Goal: Information Seeking & Learning: Find specific fact

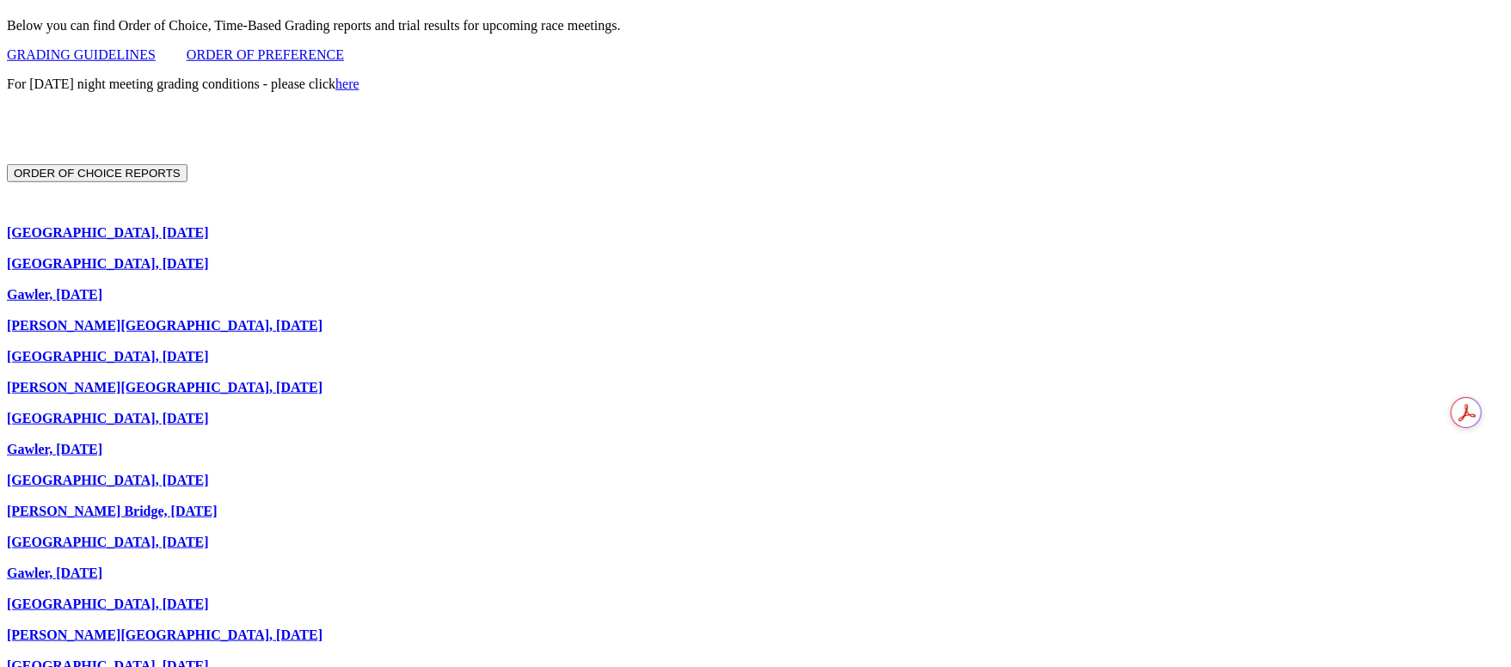
scroll to position [1161, 0]
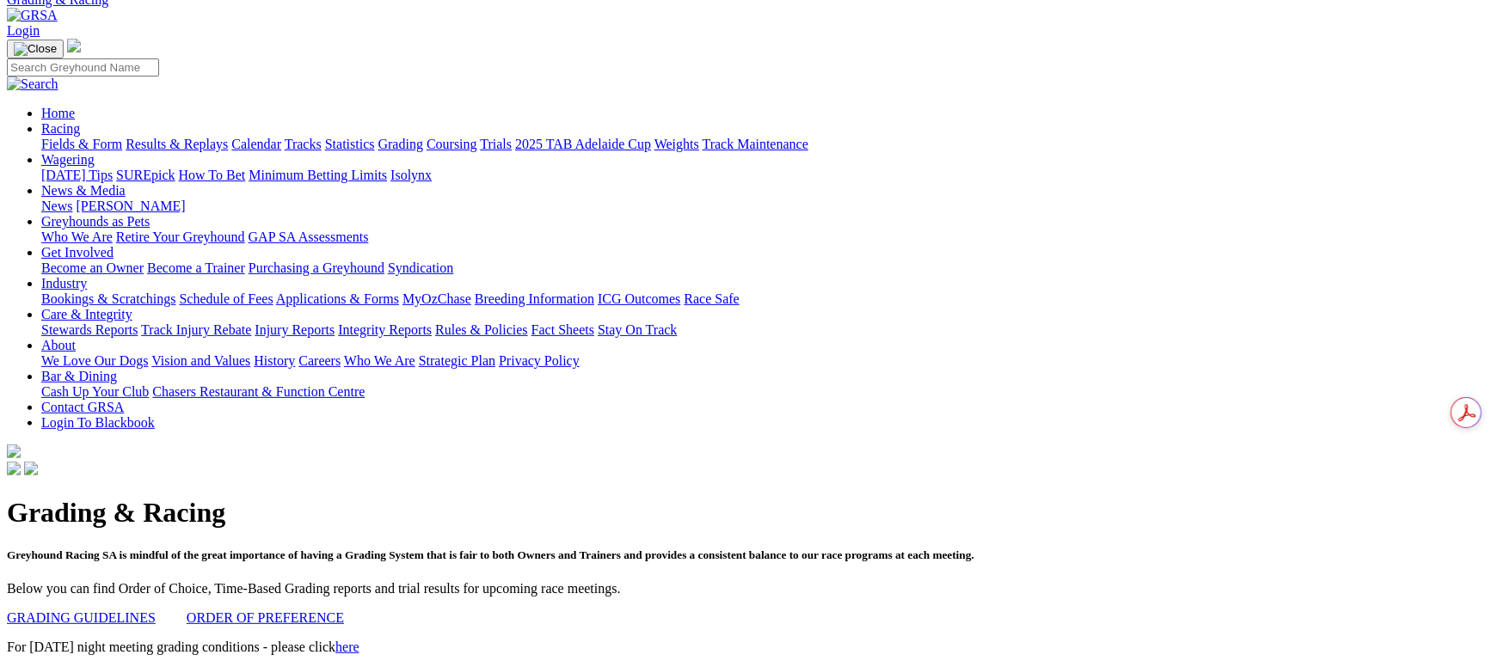
scroll to position [0, 0]
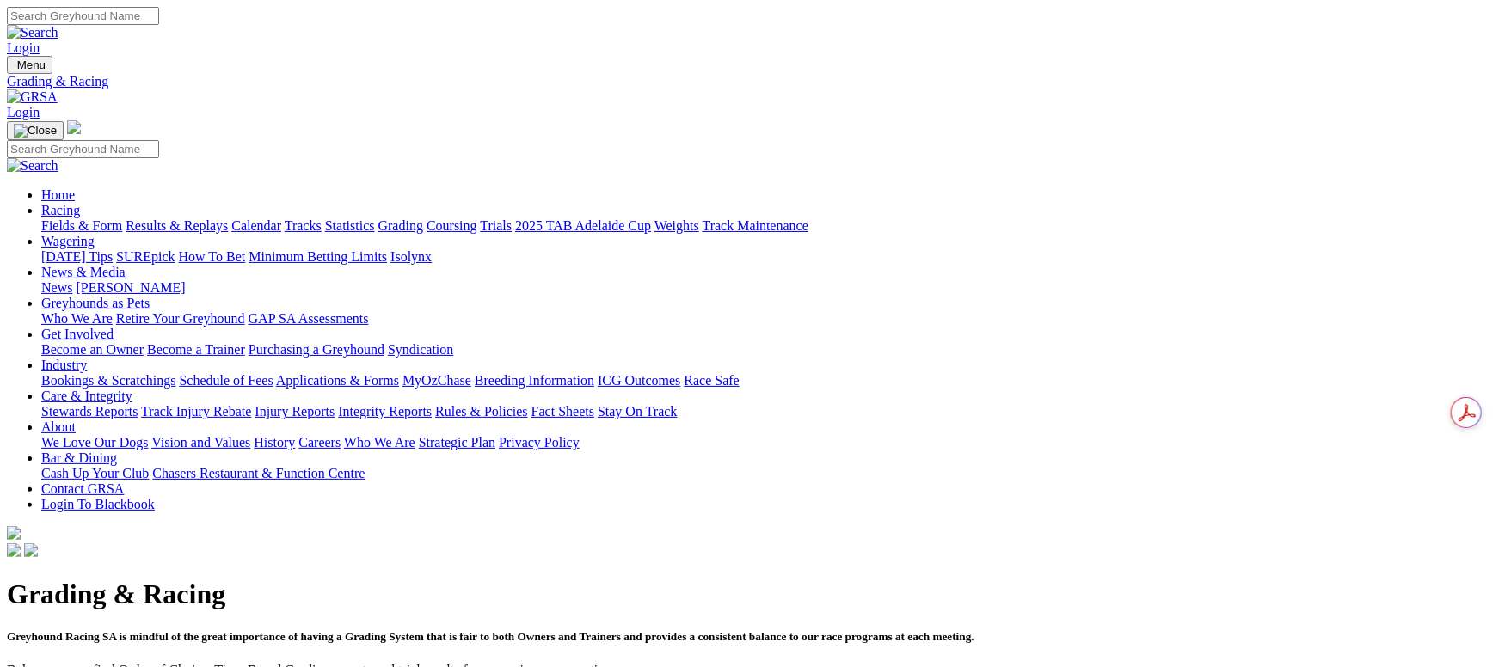
click at [159, 25] on input "Search" at bounding box center [83, 16] width 152 height 18
type input "buzz bomb"
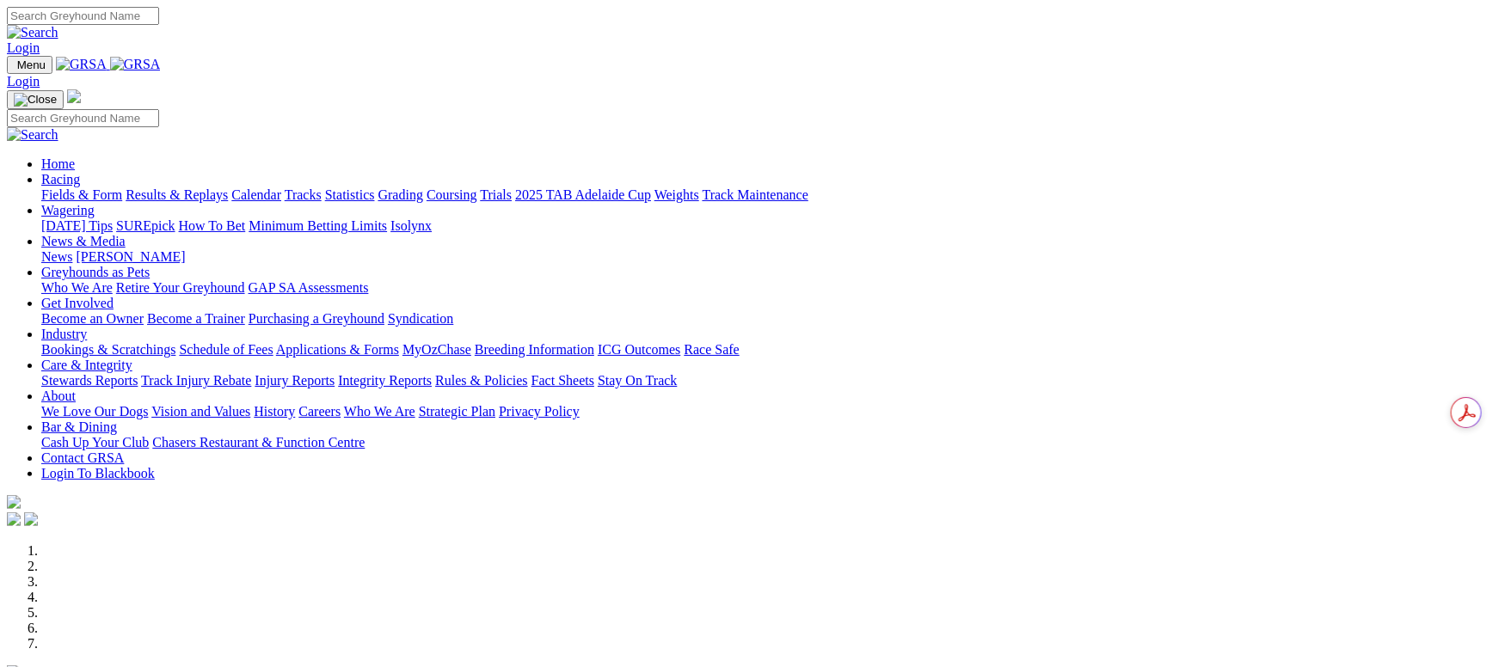
click at [80, 172] on link "Racing" at bounding box center [60, 179] width 39 height 15
click at [423, 187] on link "Grading" at bounding box center [400, 194] width 45 height 15
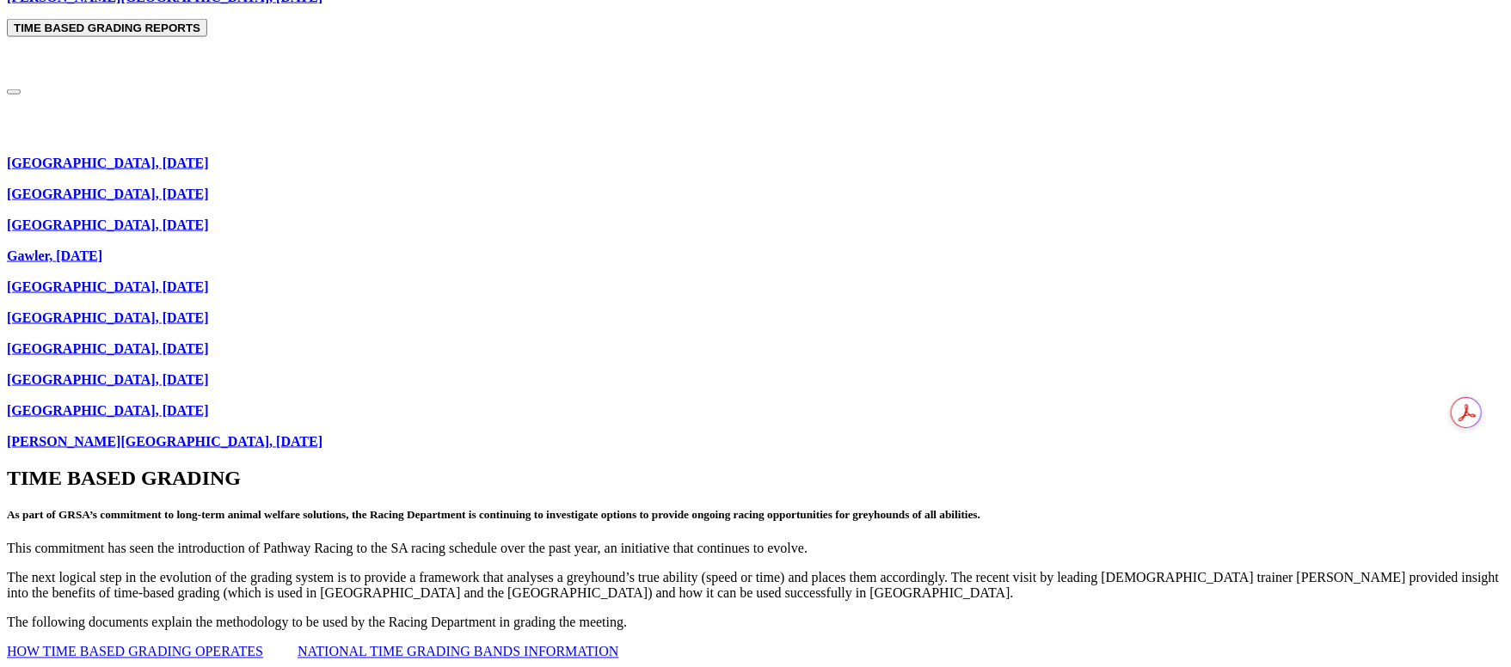
scroll to position [1290, 0]
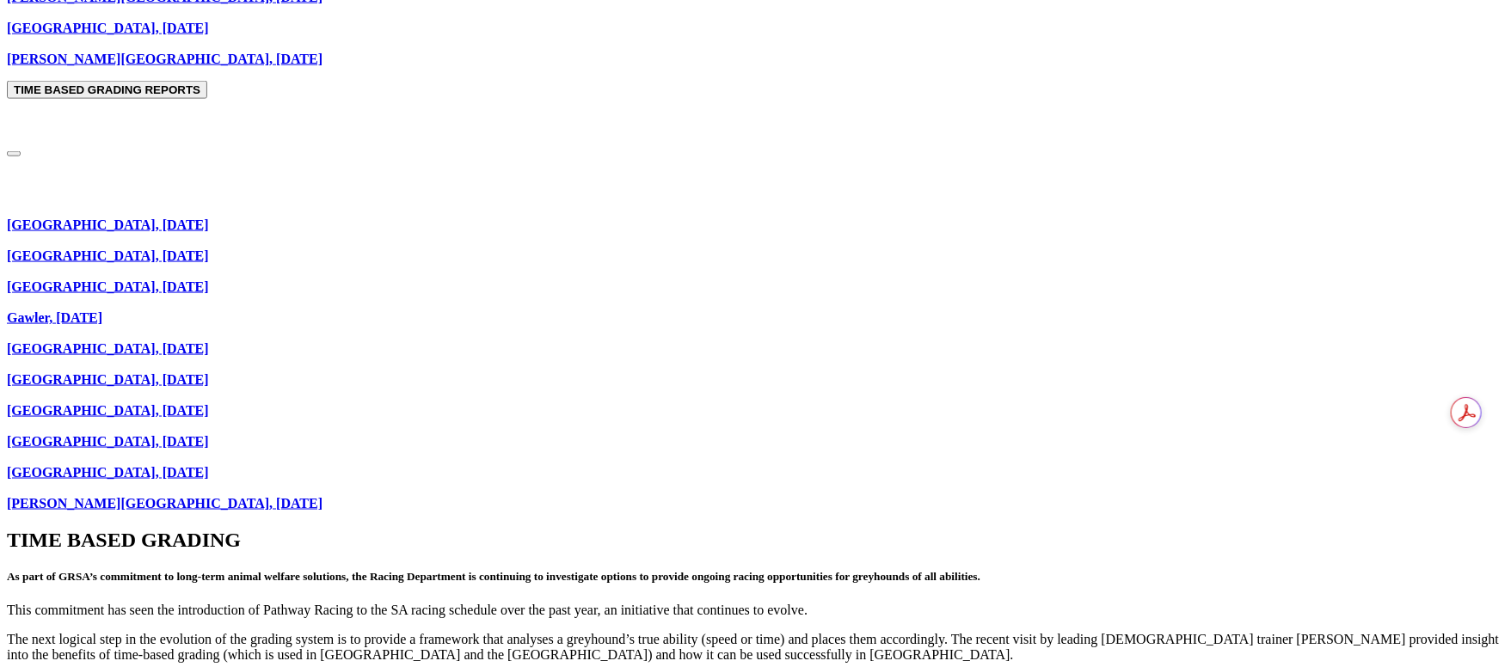
scroll to position [1290, 0]
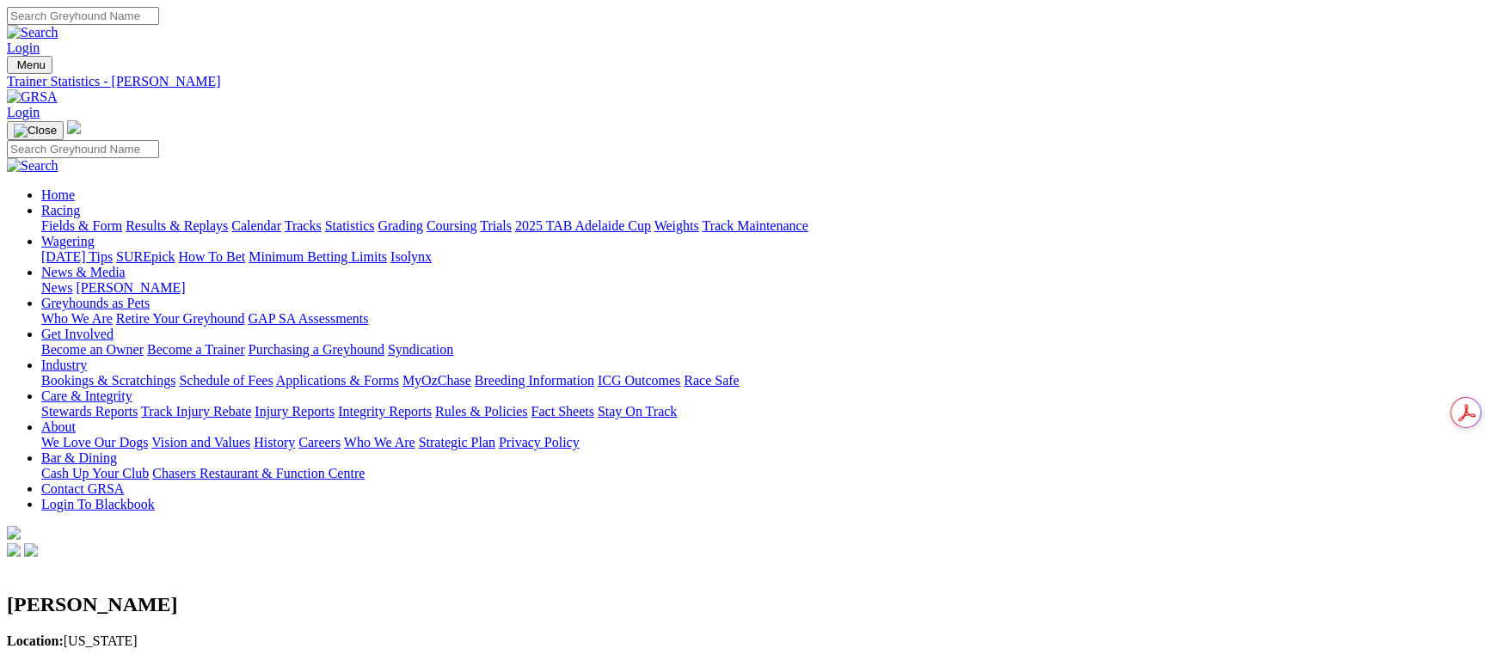
click at [228, 218] on link "Results & Replays" at bounding box center [177, 225] width 102 height 15
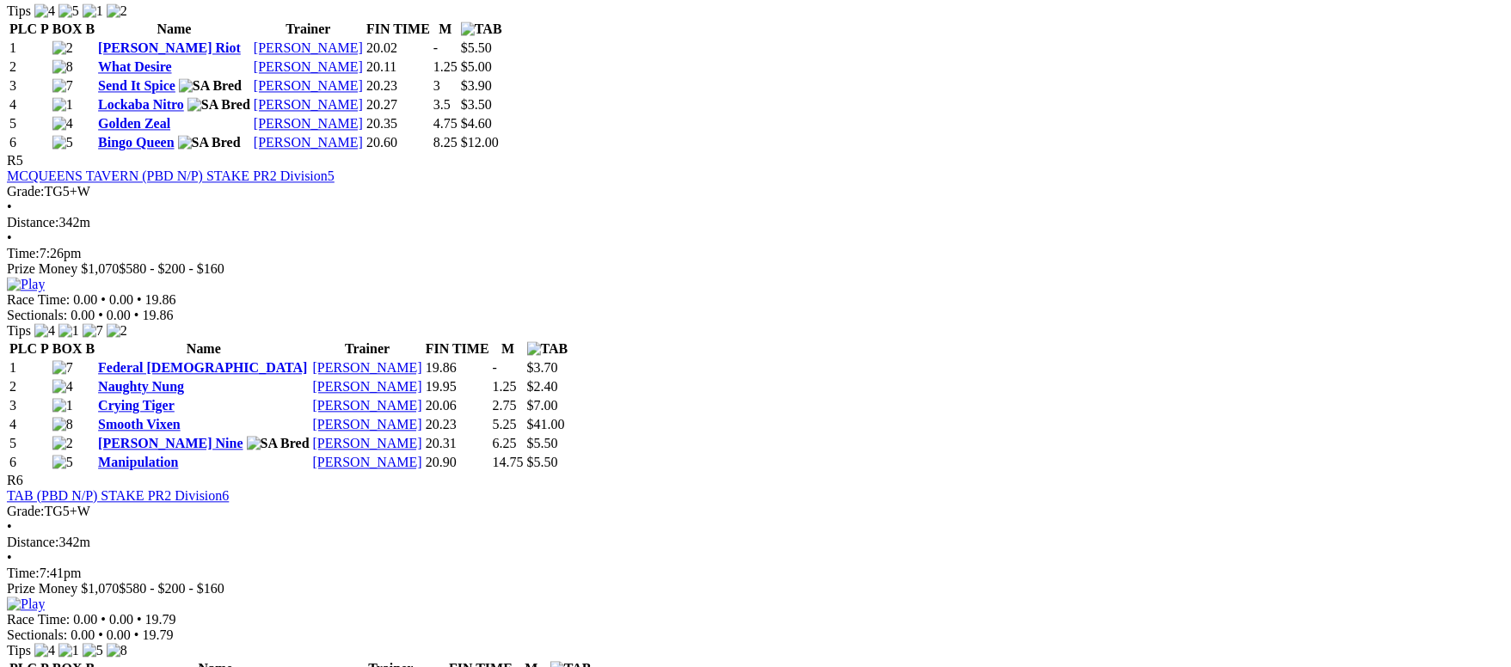
scroll to position [1676, 0]
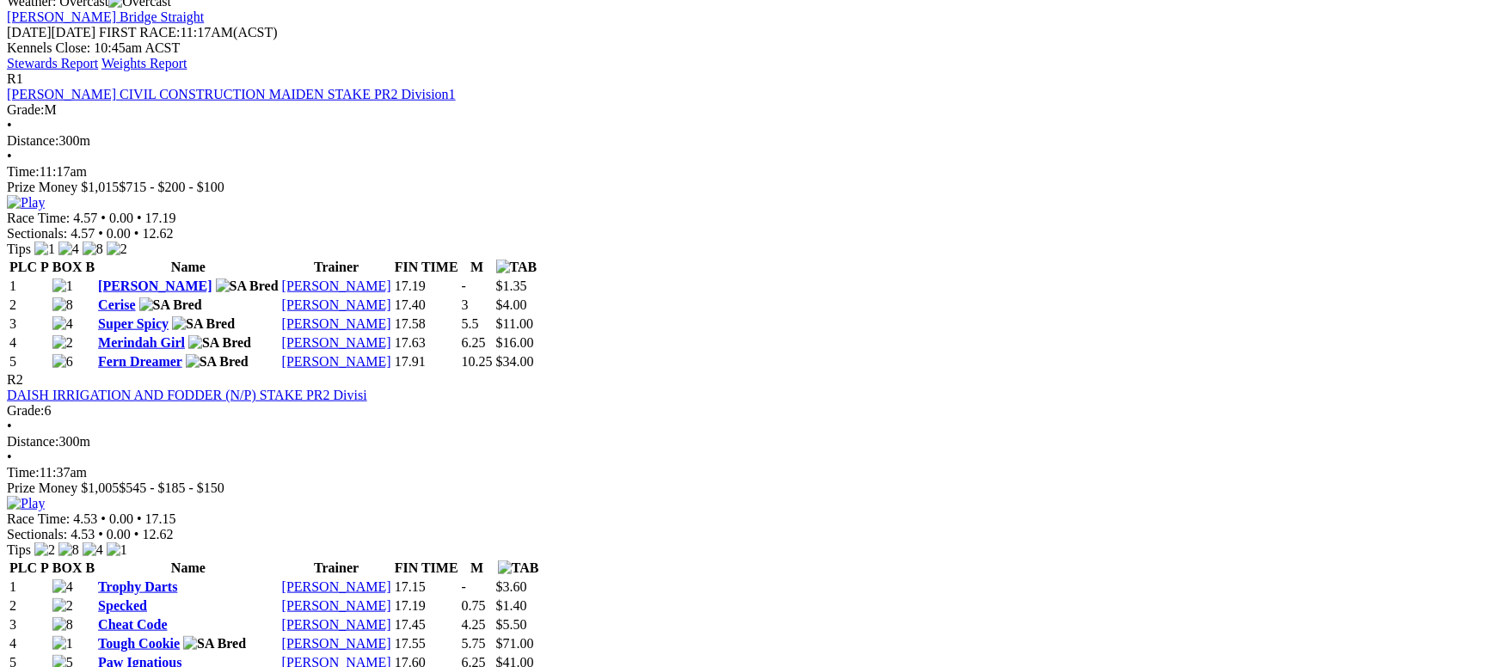
scroll to position [773, 0]
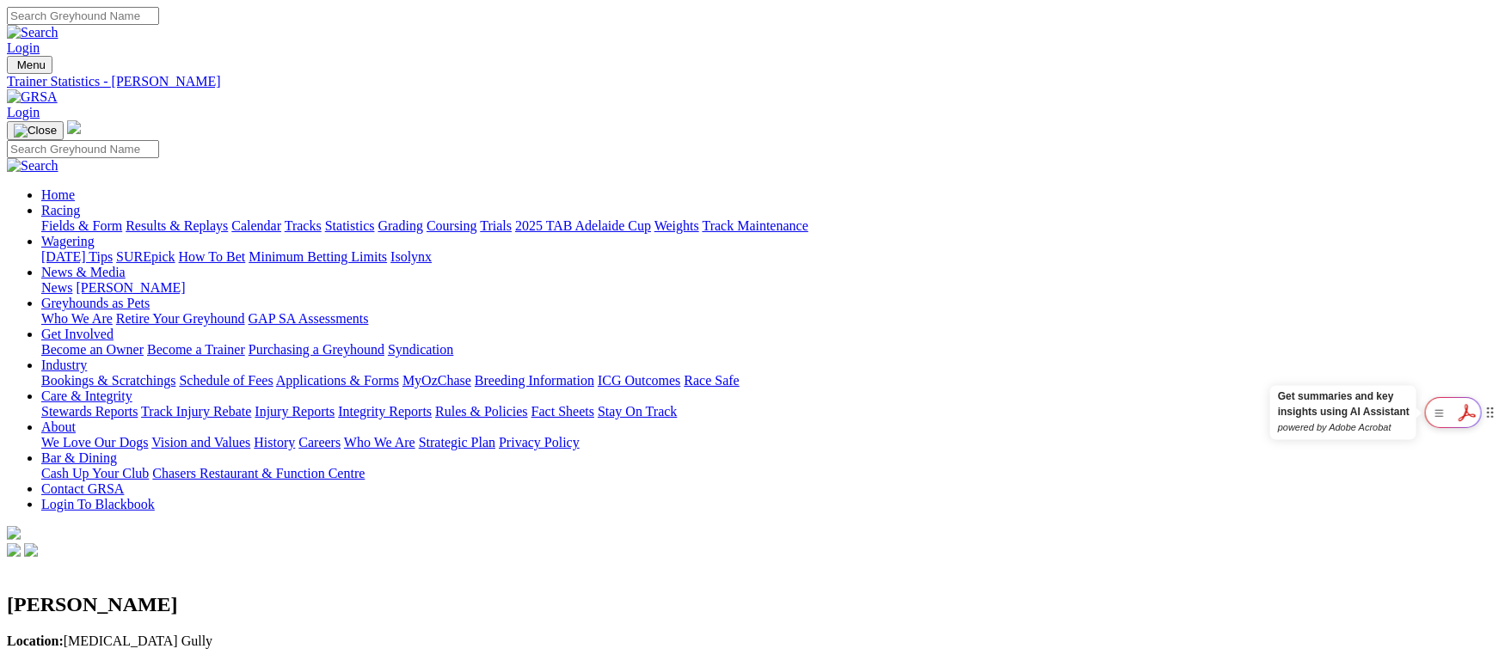
scroll to position [129, 0]
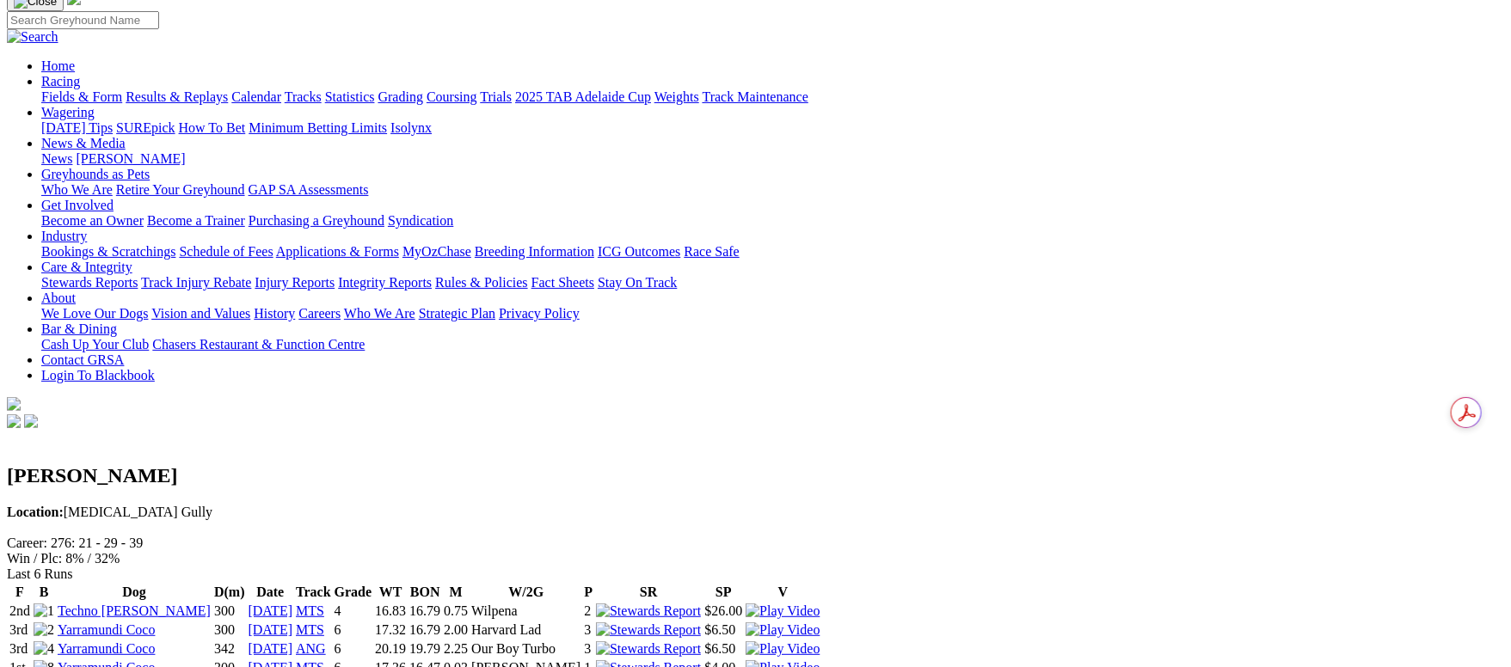
click at [211, 604] on link "Techno [PERSON_NAME]" at bounding box center [134, 611] width 153 height 15
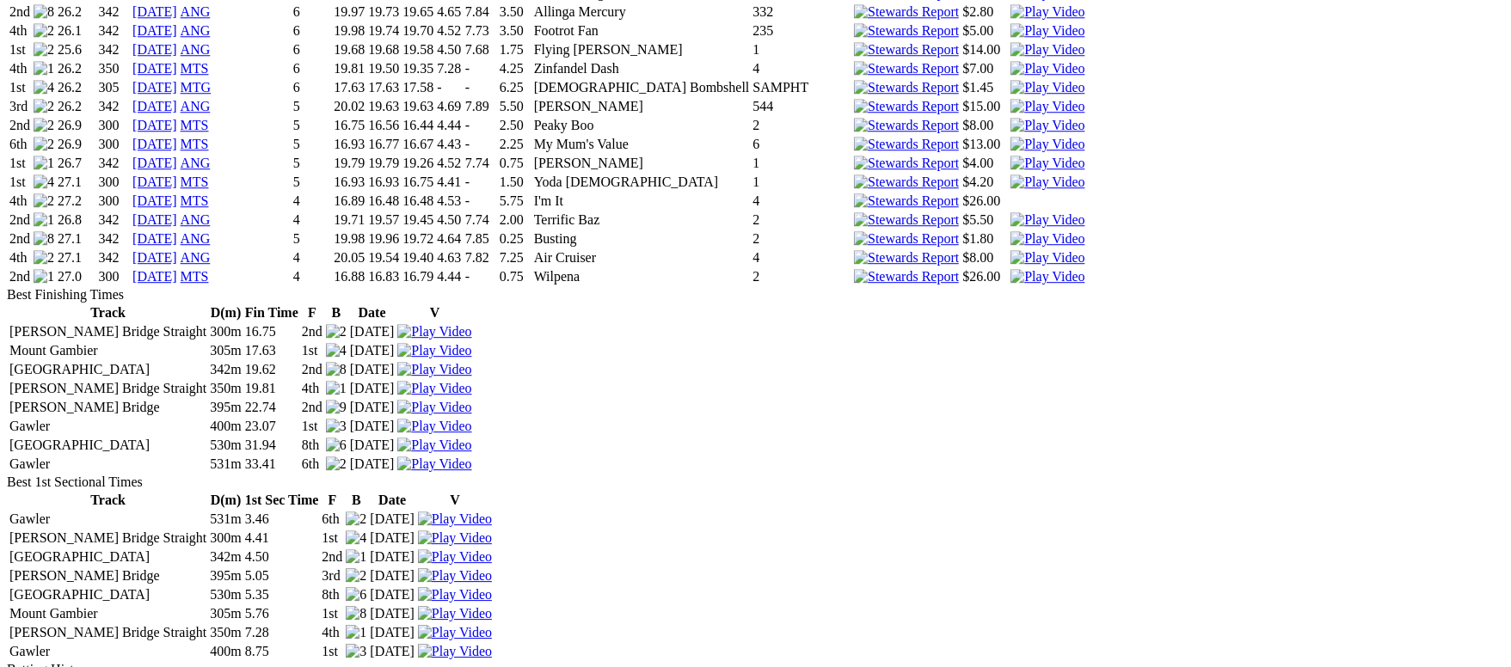
scroll to position [2527, 0]
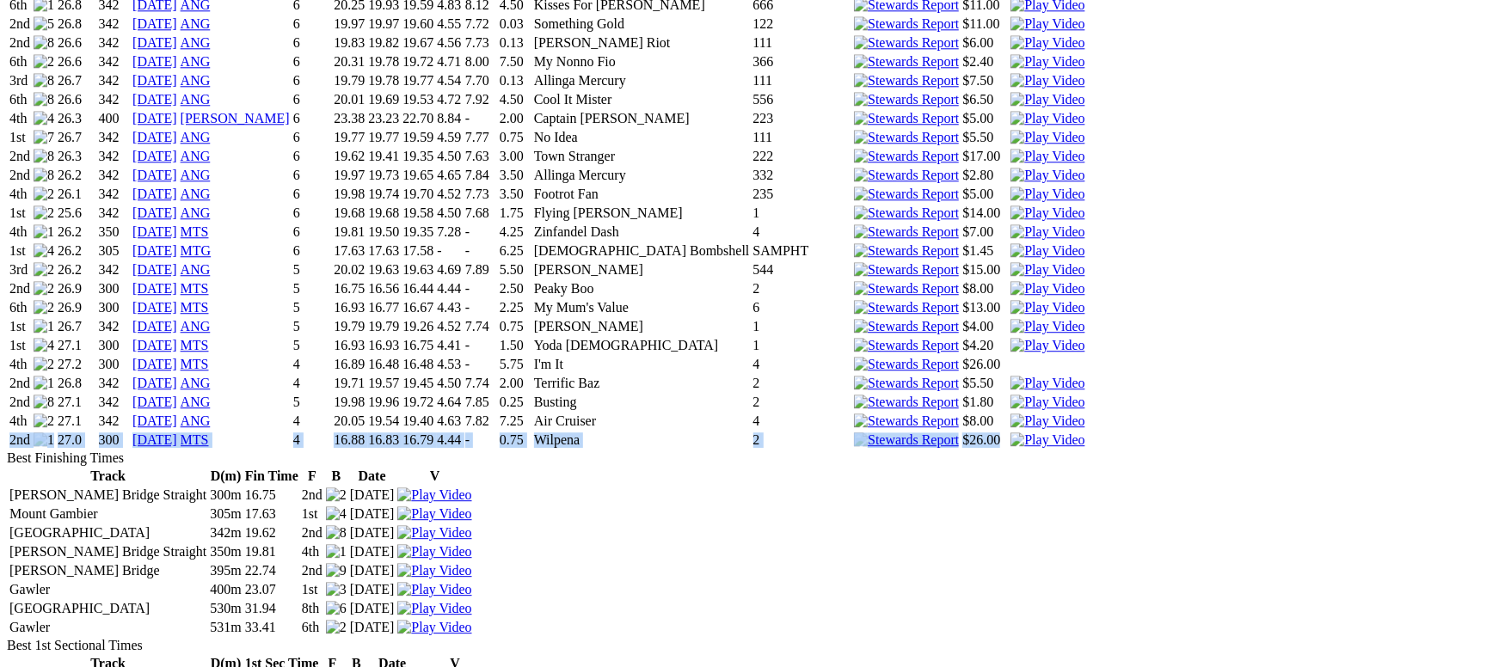
drag, startPoint x: 1022, startPoint y: 471, endPoint x: 193, endPoint y: 469, distance: 828.9
click at [193, 449] on tr "2nd 27.0 300 09 Sep 25 MTS 4 16.88 16.83 16.79 4.44 - 0.75 Wilpena 2 $26.00" at bounding box center [547, 440] width 1077 height 17
copy tr "2nd 27.0 300 09 Sep 25 MTS 4 16.88 16.83 16.79 4.44 - 0.75 Wilpena 2 $26.00"
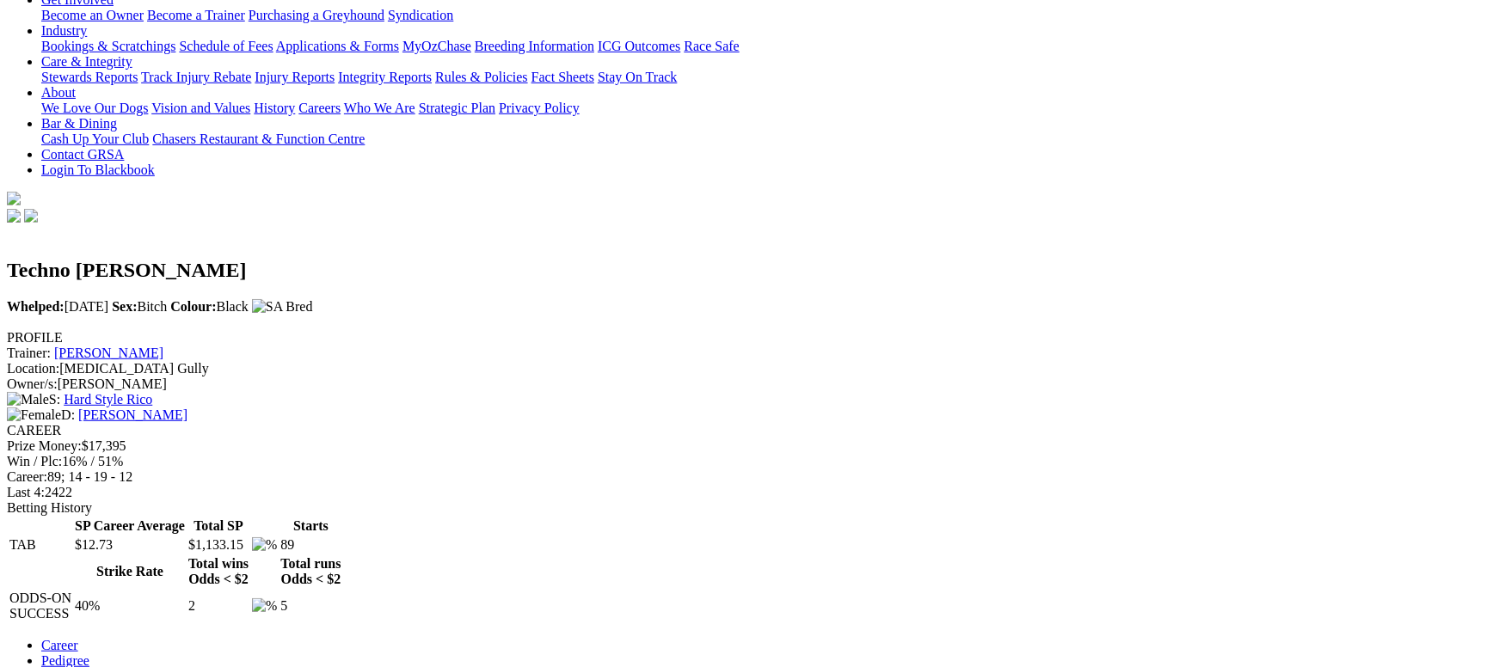
scroll to position [0, 0]
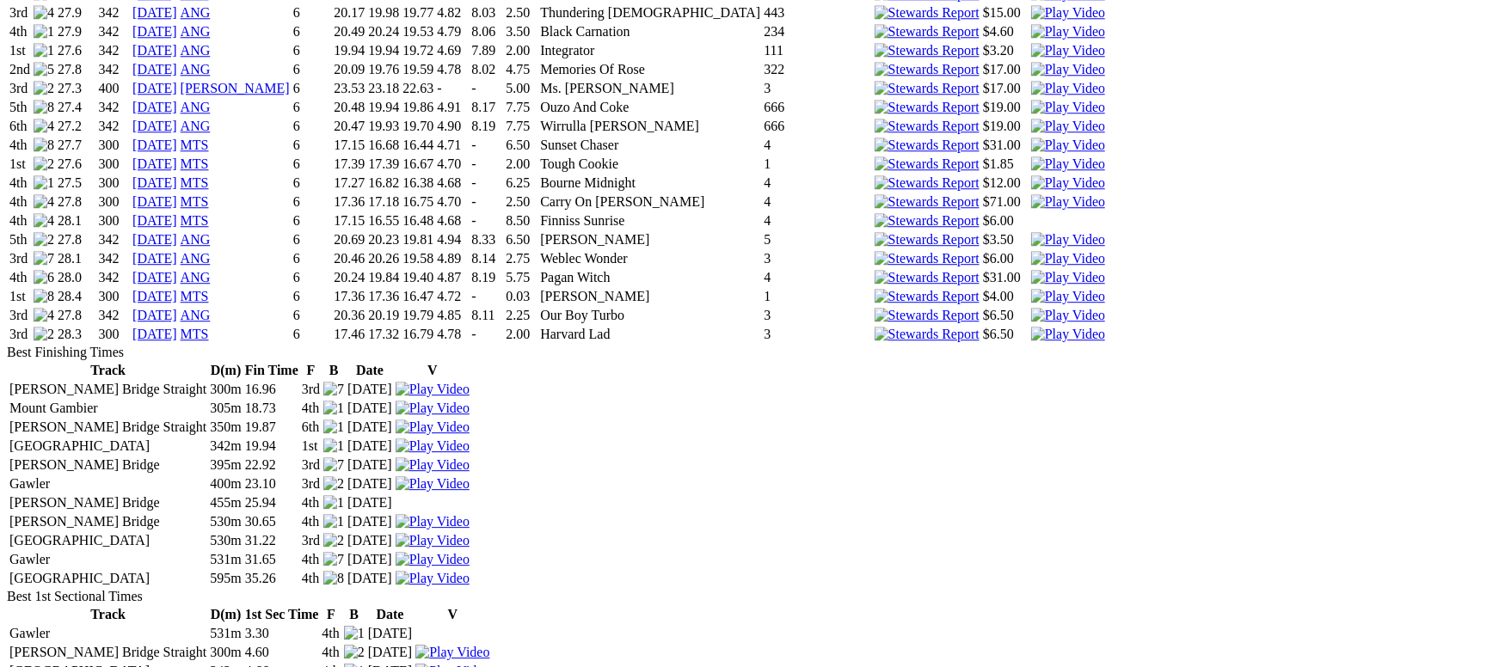
scroll to position [2708, 0]
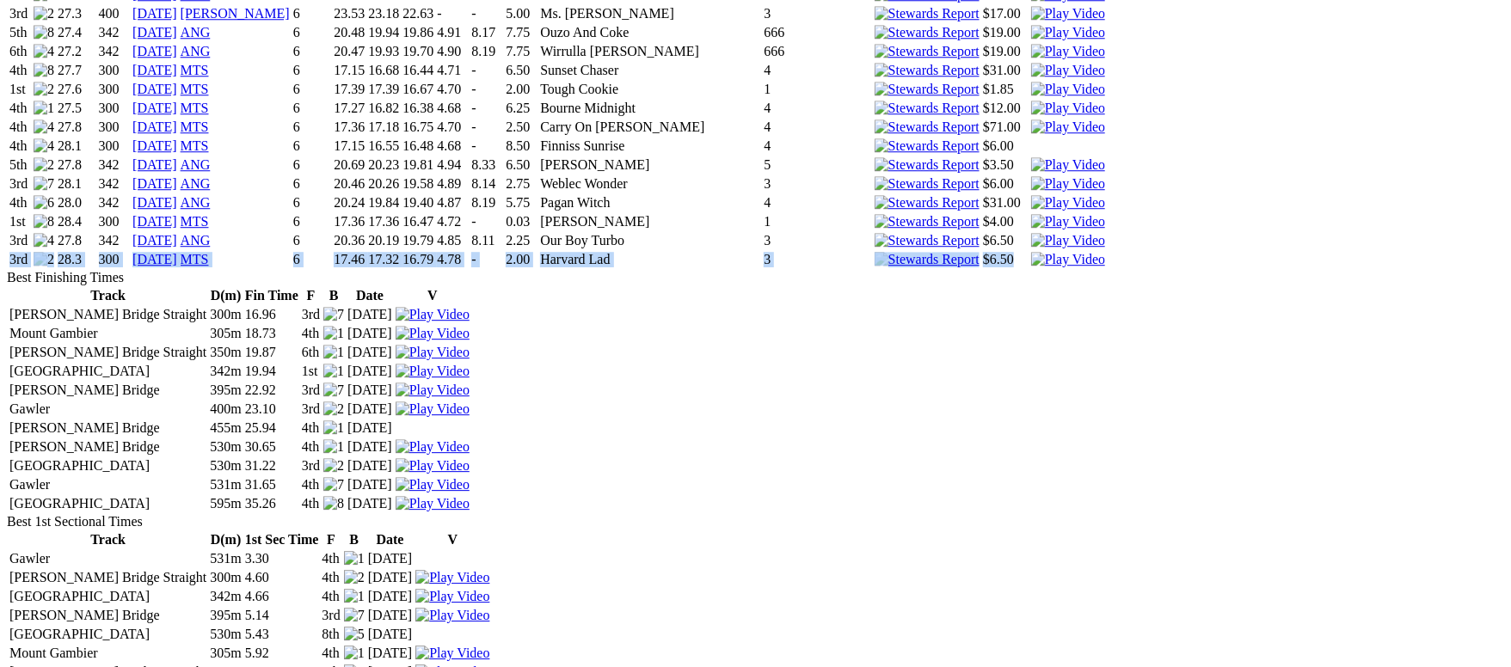
drag, startPoint x: 1027, startPoint y: 287, endPoint x: 199, endPoint y: 292, distance: 827.2
click at [199, 268] on tr "3rd 28.3 300 09 Sep 25 MTS 6 17.46 17.32 16.79 4.78 - 2.00 Harvard Lad 3 $6.50" at bounding box center [557, 259] width 1097 height 17
copy tr "3rd 28.3 300 09 Sep 25 MTS 6 17.46 17.32 16.79 4.78 - 2.00 Harvard Lad 3 $6.50"
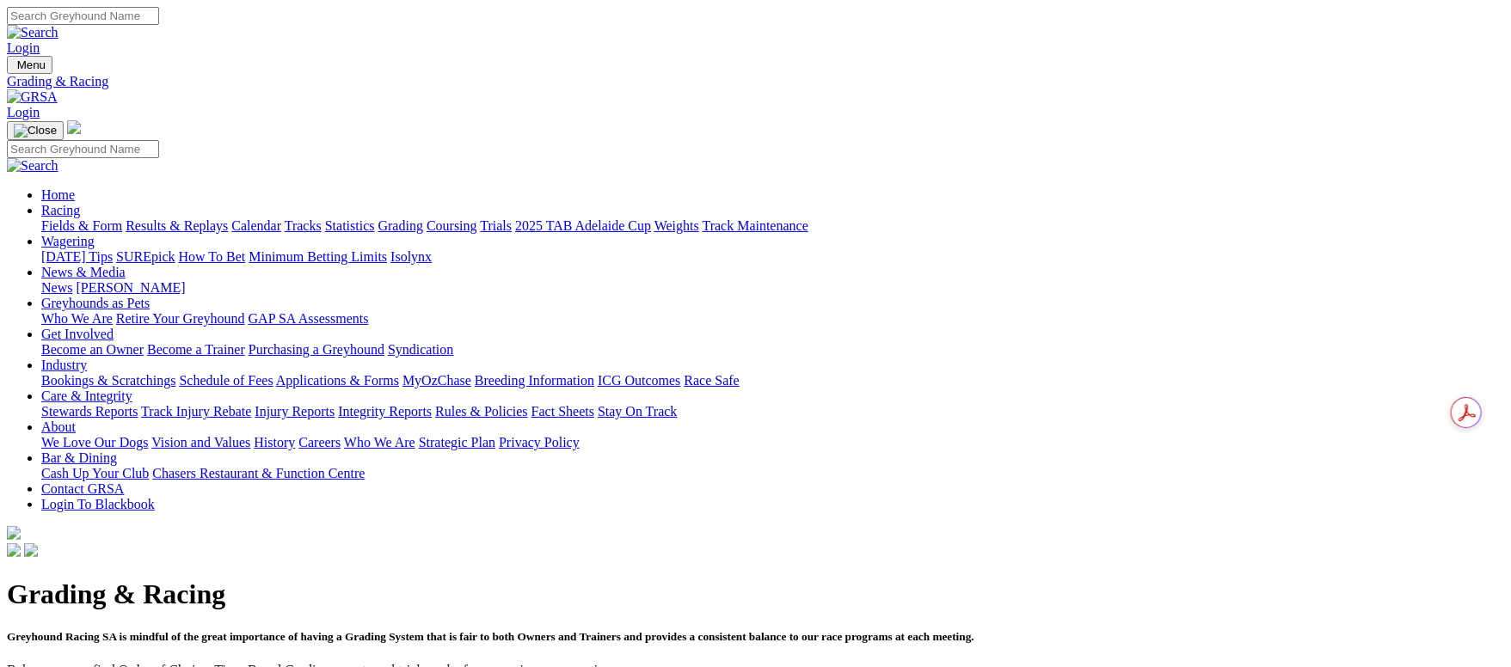
click at [228, 218] on link "Results & Replays" at bounding box center [177, 225] width 102 height 15
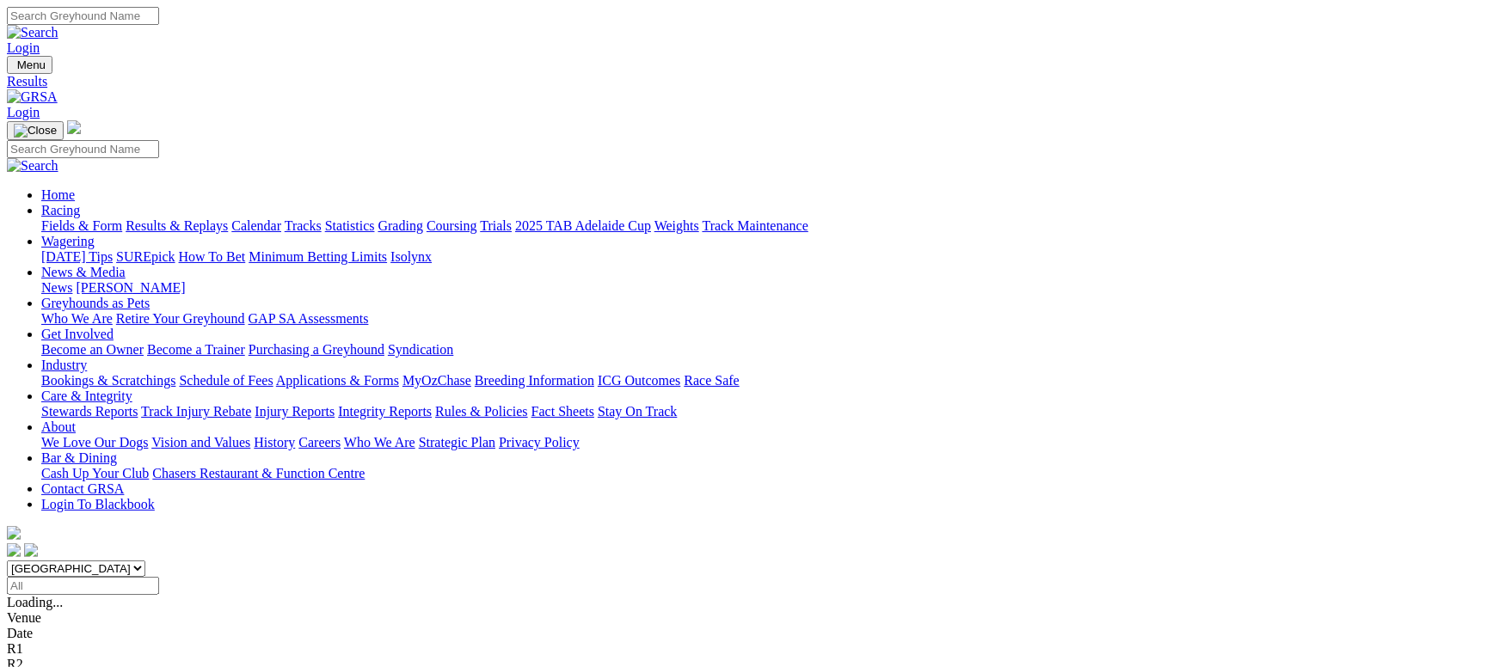
click at [159, 577] on input "Select date" at bounding box center [83, 586] width 152 height 18
type input "Saturday, 30 Aug 2025"
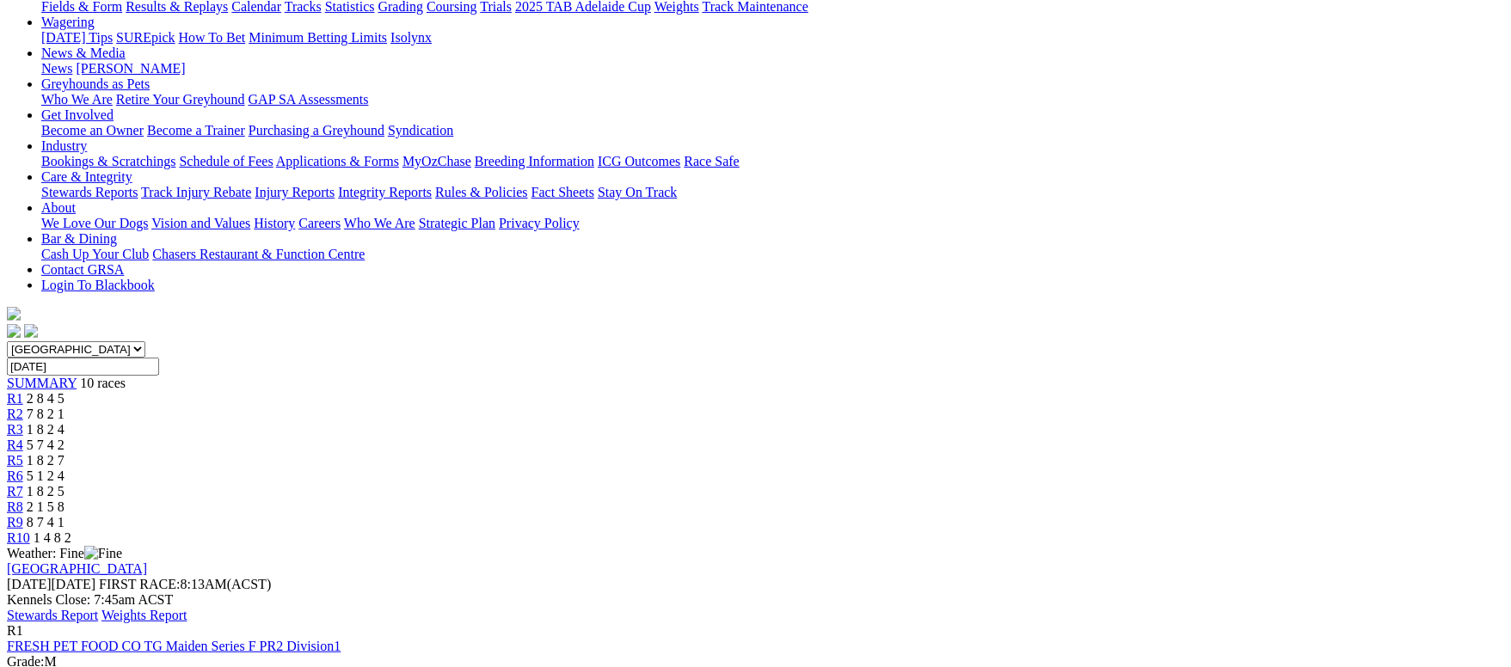
scroll to position [258, 0]
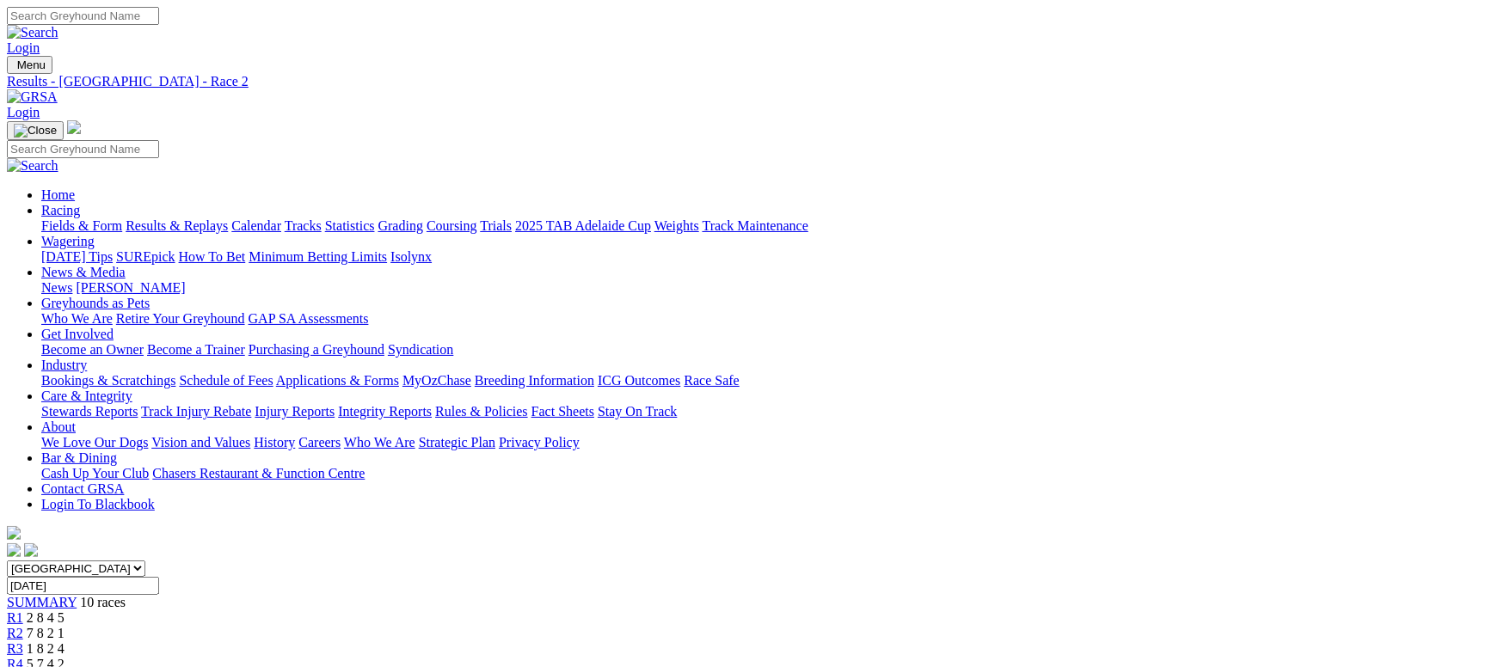
click at [122, 218] on link "Fields & Form" at bounding box center [81, 225] width 81 height 15
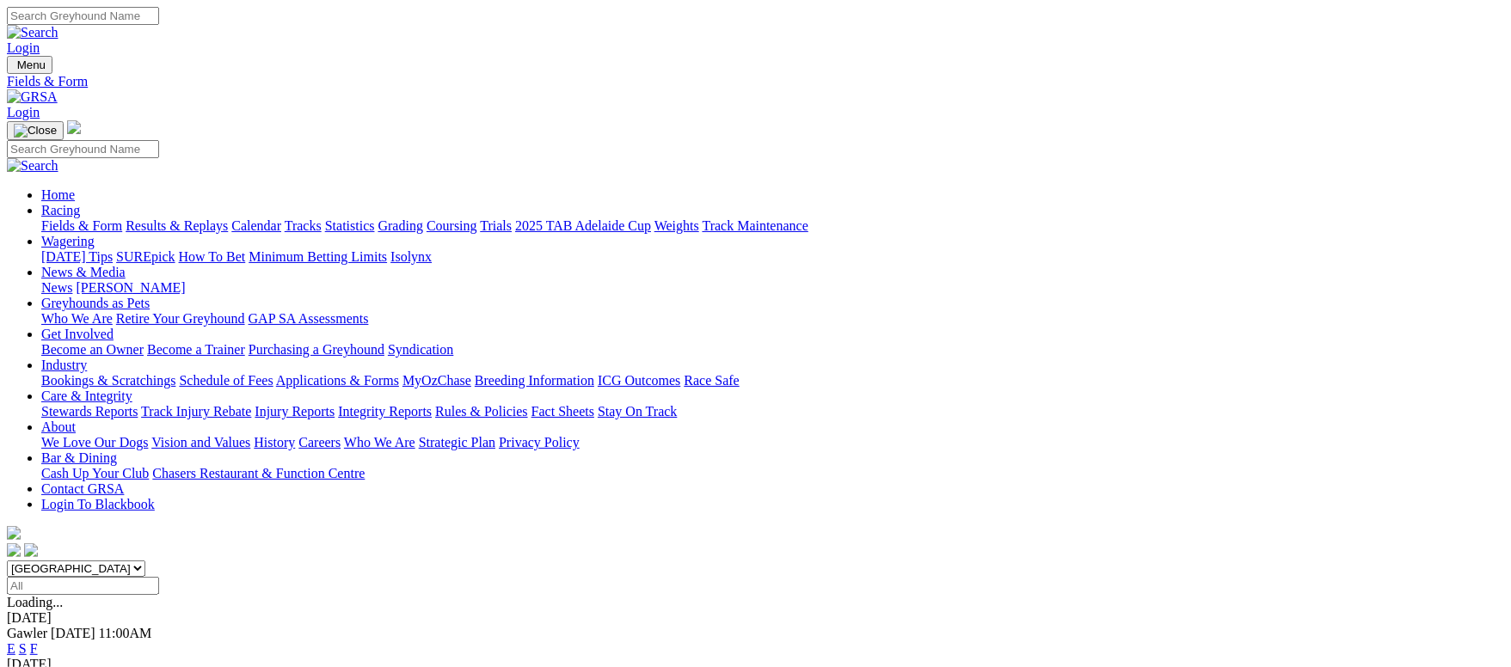
drag, startPoint x: 134, startPoint y: 120, endPoint x: 145, endPoint y: 5, distance: 114.9
click at [122, 218] on link "Fields & Form" at bounding box center [81, 225] width 81 height 15
